Goal: Complete application form

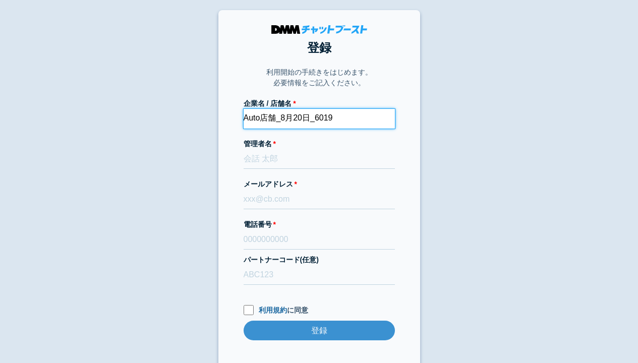
type input "Auto店舗_8月20日_6019"
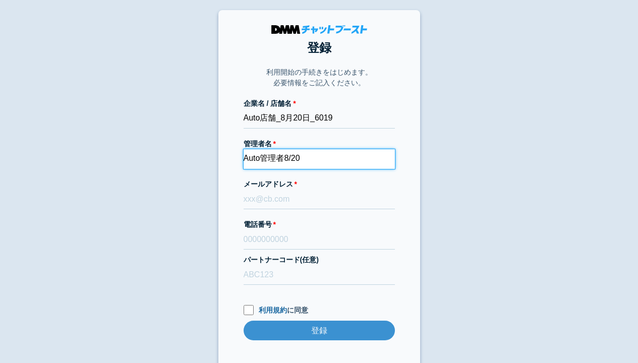
type input "Auto管理者8/20"
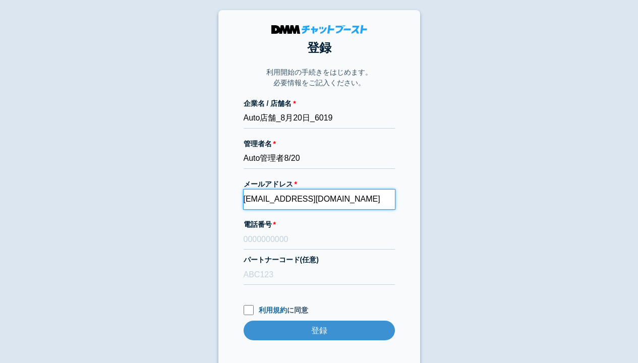
type input "[EMAIL_ADDRESS][DOMAIN_NAME]"
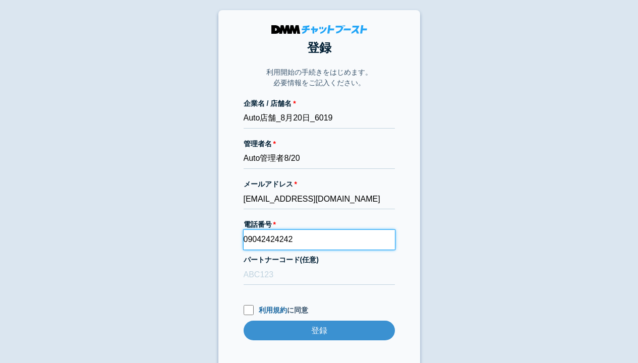
type input "09042424242"
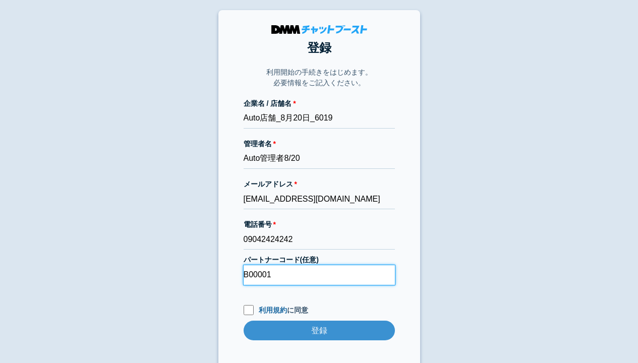
type input "B00001"
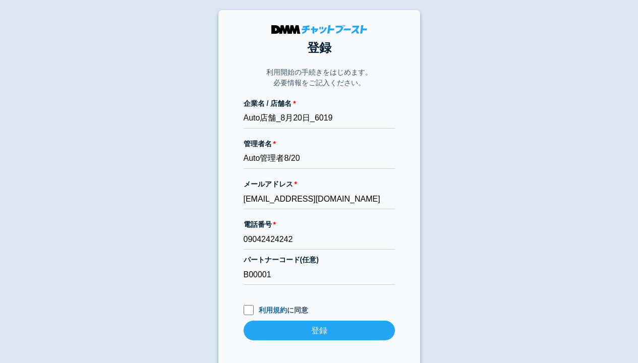
click at [248, 311] on input "利用規約 に同意" at bounding box center [249, 310] width 10 height 10
checkbox input "true"
click at [319, 332] on input "登録" at bounding box center [319, 331] width 151 height 20
